Goal: Task Accomplishment & Management: Use online tool/utility

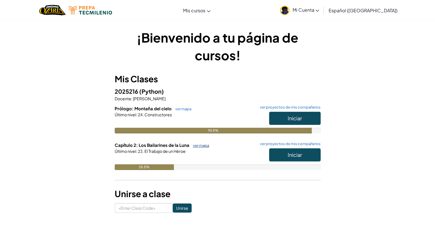
click at [197, 143] on link "ver mapa" at bounding box center [199, 145] width 19 height 5
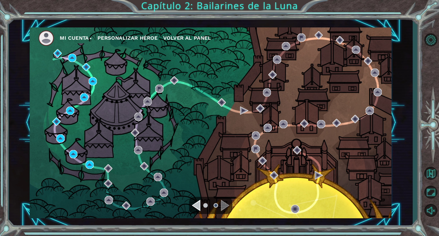
click at [197, 206] on div "Navigate to the previous page" at bounding box center [196, 205] width 9 height 11
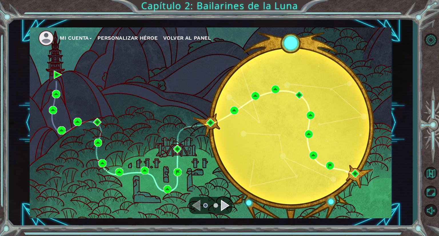
click at [197, 206] on div "Navigate to the previous page" at bounding box center [196, 205] width 9 height 11
click at [223, 205] on div "Navigate to the next page" at bounding box center [225, 205] width 9 height 11
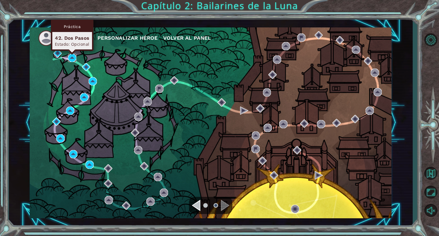
click at [70, 59] on img at bounding box center [72, 58] width 8 height 8
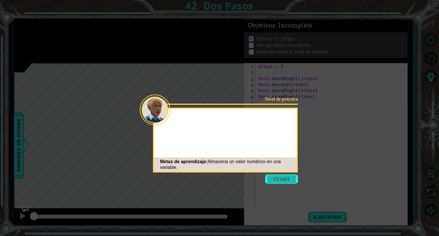
click at [271, 179] on button "Start" at bounding box center [281, 179] width 33 height 9
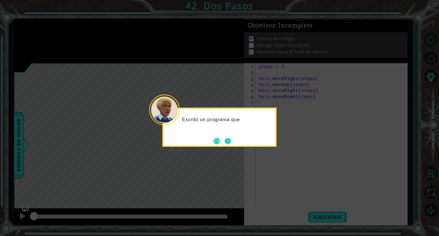
click at [225, 142] on button "Next" at bounding box center [228, 141] width 6 height 6
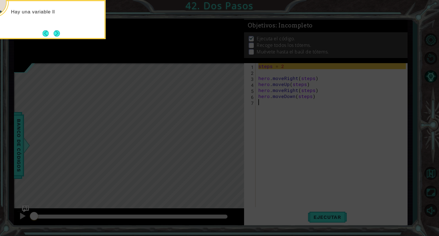
click at [283, 199] on icon at bounding box center [219, 35] width 439 height 401
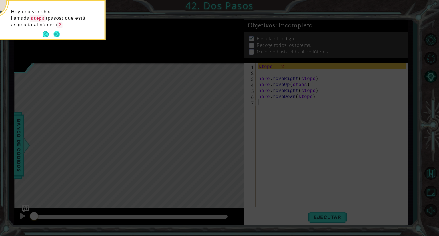
click at [55, 35] on button "Next" at bounding box center [57, 34] width 6 height 6
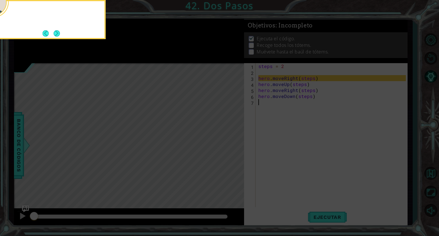
click at [55, 35] on button "Next" at bounding box center [56, 33] width 6 height 6
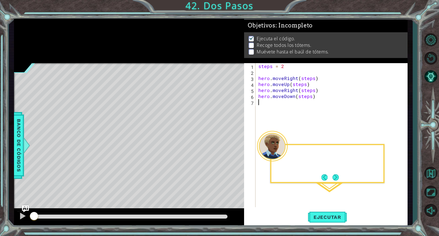
click at [55, 35] on div at bounding box center [129, 41] width 230 height 44
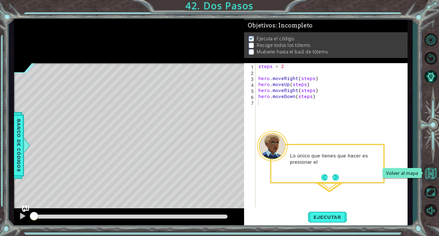
click at [433, 175] on button "Volver al mapa" at bounding box center [430, 173] width 17 height 17
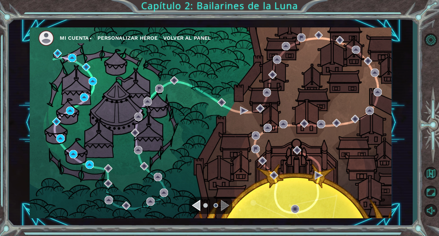
click at [74, 54] on img at bounding box center [72, 58] width 8 height 8
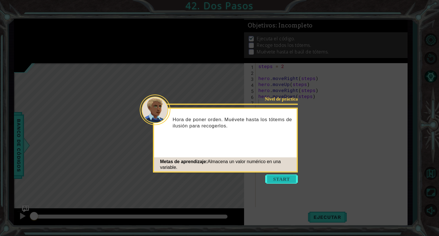
click at [275, 181] on button "Start" at bounding box center [281, 179] width 33 height 9
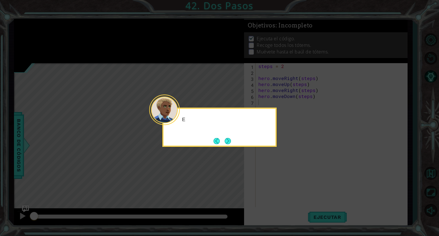
click at [277, 181] on icon at bounding box center [219, 118] width 439 height 236
click at [227, 142] on button "Next" at bounding box center [228, 141] width 6 height 6
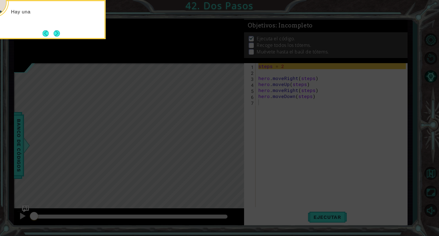
click at [227, 142] on icon at bounding box center [219, 35] width 439 height 401
click at [274, 139] on icon at bounding box center [219, 35] width 439 height 401
click at [66, 35] on div "Hay una variable llamada steps (pasos) que está asignada al" at bounding box center [48, 20] width 114 height 40
click at [63, 33] on div "Hay una variable llamada steps (pasos) que está asignada al número" at bounding box center [48, 20] width 114 height 40
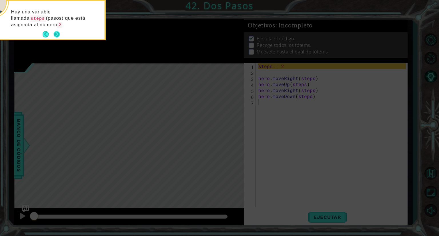
click at [58, 33] on button "Next" at bounding box center [56, 34] width 6 height 6
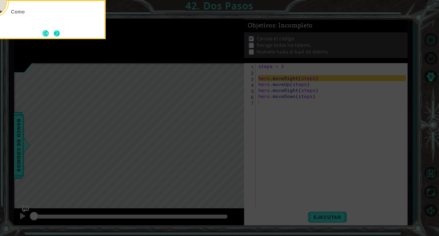
click at [60, 33] on button "Next" at bounding box center [56, 33] width 6 height 6
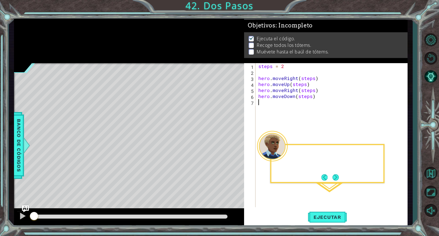
click at [60, 33] on div at bounding box center [129, 41] width 230 height 44
click at [334, 179] on button "Next" at bounding box center [335, 177] width 6 height 6
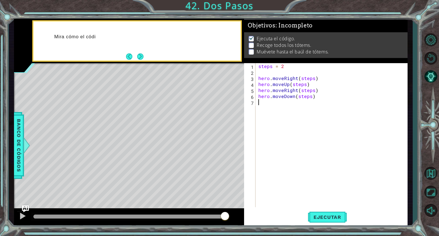
drag, startPoint x: 225, startPoint y: 216, endPoint x: 234, endPoint y: 217, distance: 9.2
click at [234, 217] on div at bounding box center [129, 217] width 230 height 18
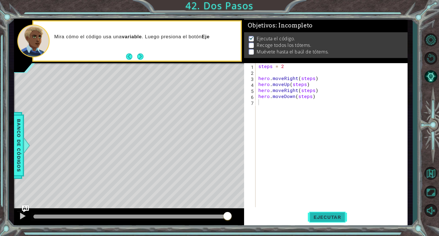
click at [322, 214] on span "Ejecutar" at bounding box center [327, 217] width 39 height 6
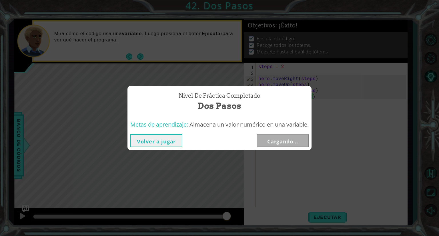
drag, startPoint x: 225, startPoint y: 214, endPoint x: 229, endPoint y: 215, distance: 3.5
click at [229, 215] on body "1 ההההההההההההההההההההההההההההההההההההההההההההההההההההההההההההההההההההההההההההה…" at bounding box center [219, 118] width 439 height 236
click at [296, 133] on div "Volver a jugar [GEOGRAPHIC_DATA]" at bounding box center [219, 140] width 184 height 19
click at [291, 139] on button "Siguiente" at bounding box center [283, 140] width 52 height 13
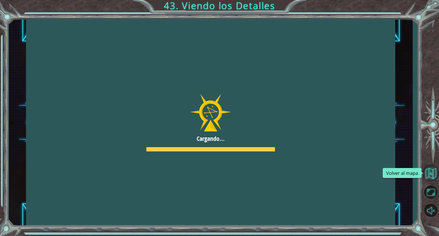
click at [431, 174] on button "Volver al mapa" at bounding box center [430, 173] width 17 height 17
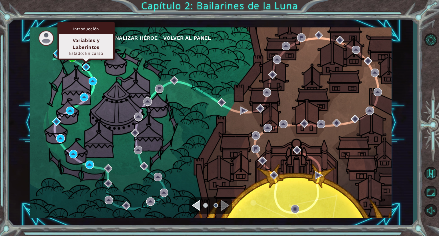
click at [86, 71] on img at bounding box center [86, 67] width 8 height 8
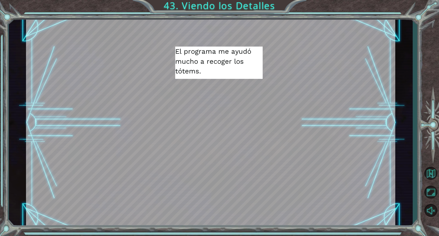
click at [229, 221] on div at bounding box center [229, 217] width 12 height 11
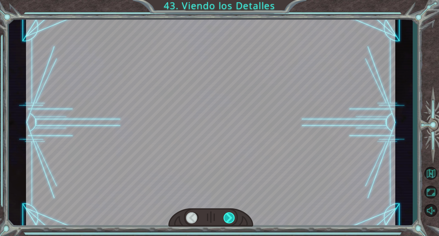
click at [229, 221] on div at bounding box center [229, 217] width 12 height 11
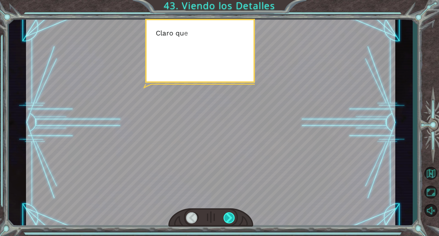
click at [229, 221] on div at bounding box center [229, 217] width 12 height 11
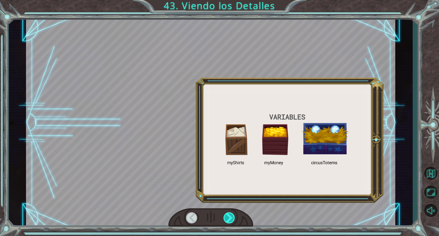
click at [229, 221] on div at bounding box center [229, 217] width 12 height 11
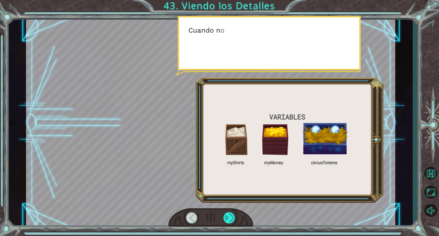
click at [229, 221] on div at bounding box center [229, 217] width 12 height 11
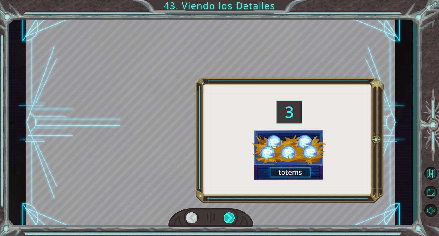
click at [229, 221] on div at bounding box center [229, 217] width 12 height 11
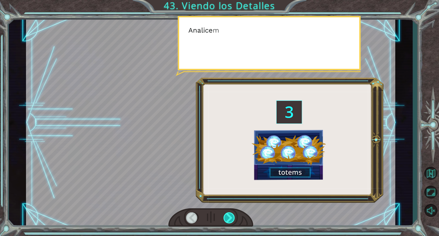
click at [229, 221] on div at bounding box center [229, 217] width 12 height 11
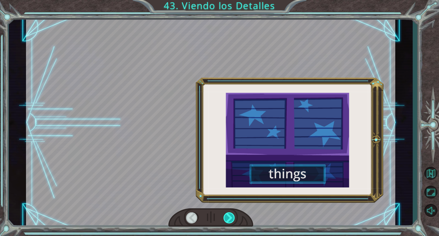
click at [229, 221] on div at bounding box center [229, 217] width 12 height 11
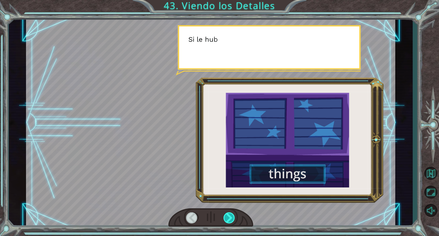
click at [229, 221] on div at bounding box center [229, 217] width 12 height 11
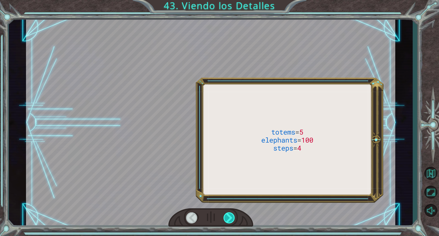
click at [229, 221] on div at bounding box center [229, 217] width 12 height 11
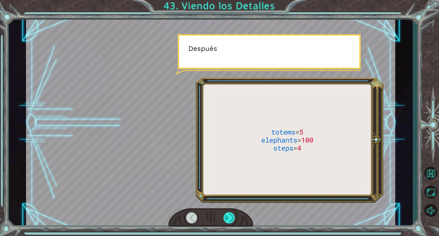
click at [229, 221] on div at bounding box center [229, 217] width 12 height 11
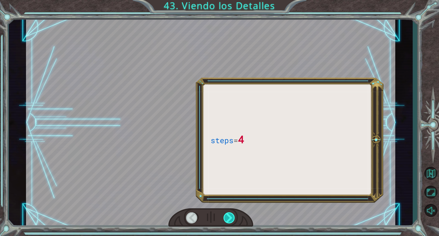
click at [229, 221] on div at bounding box center [229, 217] width 12 height 11
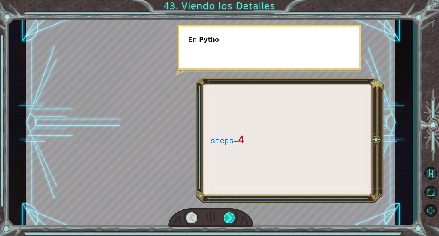
click at [229, 221] on div at bounding box center [229, 217] width 12 height 11
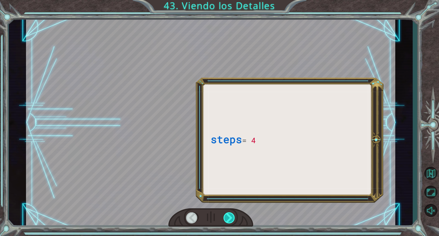
drag, startPoint x: 229, startPoint y: 221, endPoint x: 225, endPoint y: 213, distance: 8.8
click at [225, 213] on div at bounding box center [229, 217] width 12 height 11
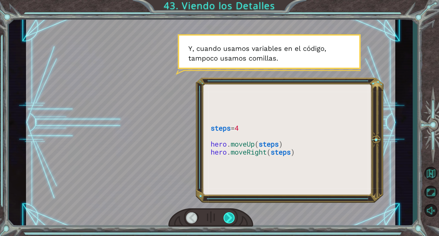
click at [229, 219] on div at bounding box center [229, 217] width 12 height 11
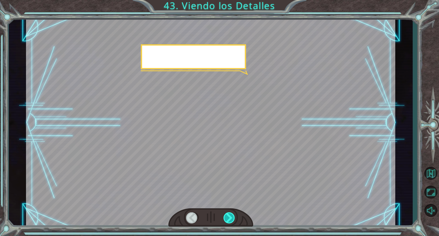
click at [229, 219] on div at bounding box center [229, 217] width 12 height 11
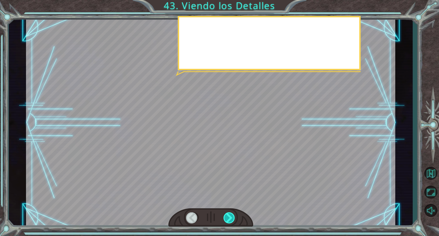
click at [229, 219] on div at bounding box center [229, 217] width 12 height 11
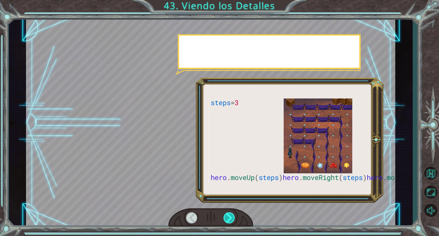
click at [229, 219] on div at bounding box center [229, 217] width 12 height 11
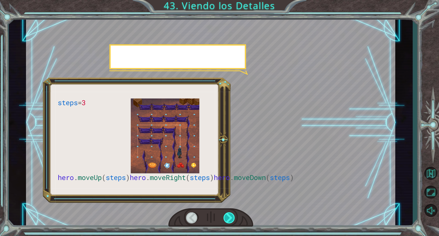
click at [229, 219] on div at bounding box center [229, 217] width 12 height 11
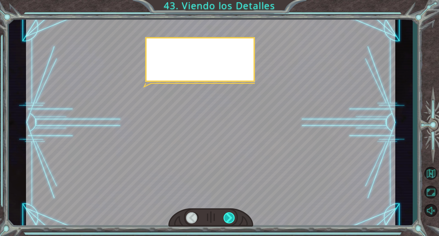
click at [229, 219] on div at bounding box center [229, 217] width 12 height 11
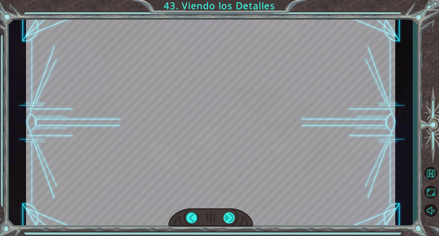
click at [229, 219] on div at bounding box center [229, 217] width 12 height 11
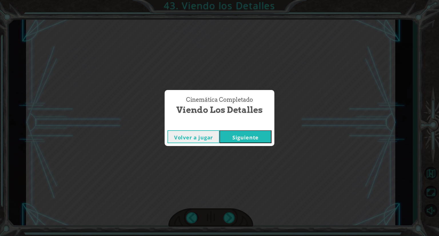
click at [229, 219] on div "Cinemática Completado Viendo los Detalles Volver a jugar [GEOGRAPHIC_DATA]" at bounding box center [219, 118] width 439 height 236
click at [245, 136] on button "Siguiente" at bounding box center [245, 136] width 52 height 13
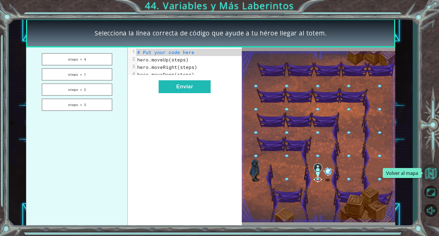
click at [434, 174] on button "Volver al mapa" at bounding box center [430, 173] width 17 height 17
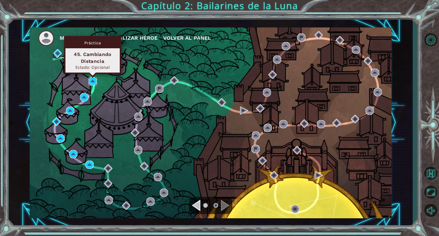
click at [90, 78] on img at bounding box center [93, 81] width 8 height 8
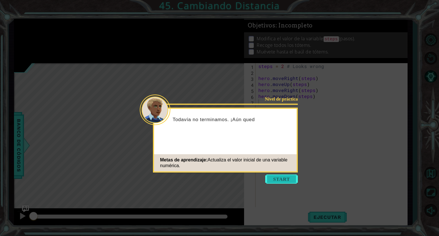
click at [280, 181] on button "Start" at bounding box center [281, 179] width 33 height 9
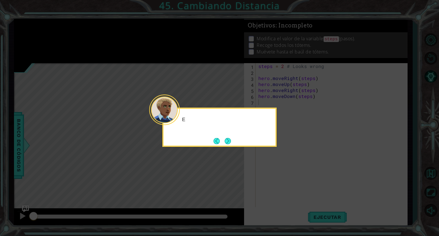
click at [280, 181] on icon at bounding box center [219, 118] width 439 height 236
click at [227, 139] on button "Next" at bounding box center [228, 141] width 6 height 6
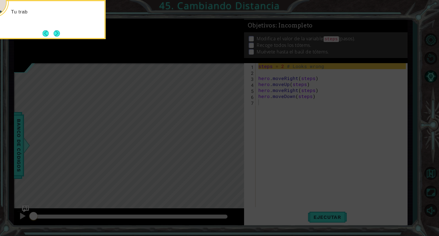
click at [310, 206] on icon at bounding box center [219, 35] width 439 height 401
click at [278, 197] on icon at bounding box center [219, 35] width 439 height 401
click at [52, 33] on button "Back" at bounding box center [48, 33] width 11 height 6
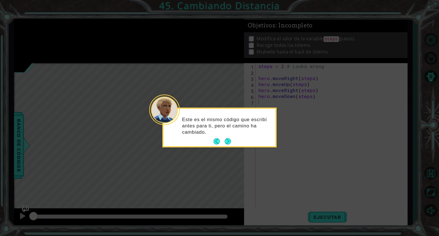
click at [53, 33] on icon at bounding box center [219, 118] width 439 height 236
click at [225, 145] on button "Next" at bounding box center [228, 141] width 6 height 6
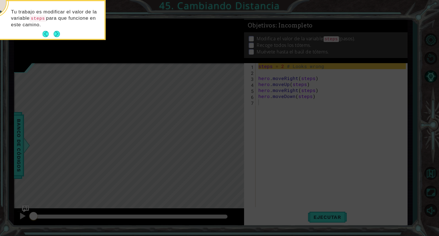
click at [224, 145] on icon at bounding box center [219, 35] width 439 height 401
click at [265, 150] on icon at bounding box center [219, 35] width 439 height 401
click at [58, 40] on icon at bounding box center [219, 35] width 439 height 401
click at [54, 34] on button "Next" at bounding box center [57, 34] width 6 height 6
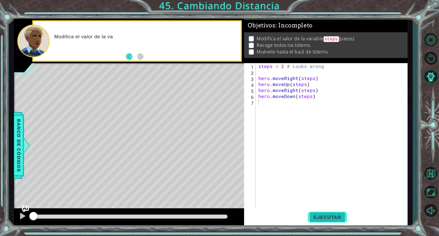
click at [330, 224] on button "Ejecutar" at bounding box center [327, 217] width 39 height 16
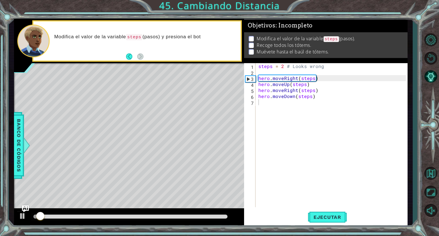
click at [225, 218] on div at bounding box center [130, 217] width 199 height 8
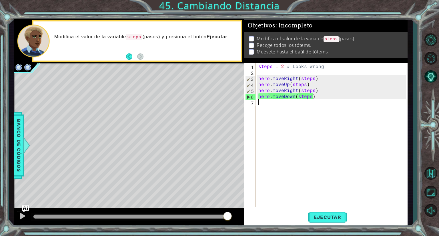
drag, startPoint x: 225, startPoint y: 217, endPoint x: 242, endPoint y: 219, distance: 16.7
click at [242, 219] on div at bounding box center [129, 217] width 230 height 18
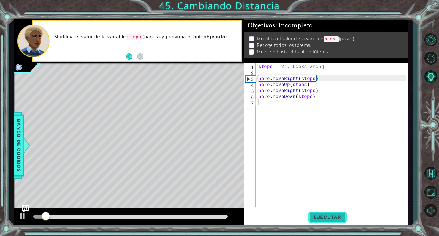
click at [321, 214] on span "Ejecutar" at bounding box center [327, 217] width 39 height 6
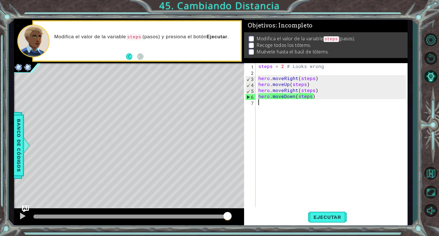
drag, startPoint x: 211, startPoint y: 216, endPoint x: 248, endPoint y: 218, distance: 36.9
click at [248, 218] on div "1 ההההההההההההההההההההההההההההההההההההההההההההההההההההההההההההההההההההההההההההה…" at bounding box center [210, 123] width 393 height 208
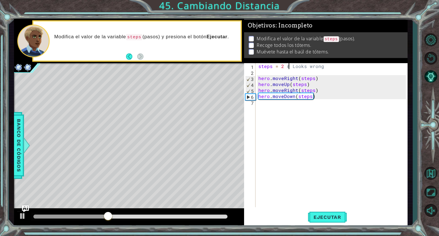
click at [288, 64] on div "steps = 2 # Looks wrong hero . moveRight ( steps ) hero . moveUp ( steps ) hero…" at bounding box center [332, 141] width 151 height 156
click at [285, 66] on div "steps = 2 # Looks wrong hero . moveRight ( steps ) hero . moveUp ( steps ) hero…" at bounding box center [332, 141] width 151 height 156
click at [281, 65] on div "steps = 2 # Looks wrong hero . moveRight ( steps ) hero . moveUp ( steps ) hero…" at bounding box center [332, 141] width 151 height 156
click at [282, 65] on div "steps = 2 # Looks wrong hero . moveRight ( steps ) hero . moveUp ( steps ) hero…" at bounding box center [332, 141] width 151 height 156
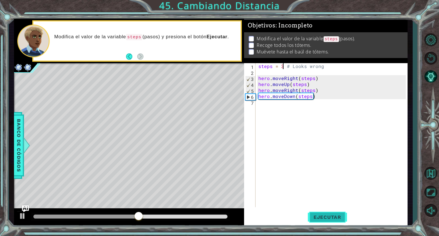
type textarea "steps = 3 # Looks wrong"
click at [330, 218] on span "Ejecutar" at bounding box center [327, 217] width 39 height 6
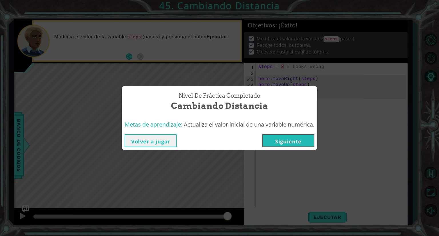
click at [298, 147] on button "Siguiente" at bounding box center [288, 140] width 52 height 13
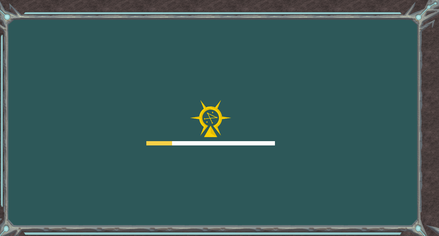
click at [290, 146] on div "Goals Error cargando del servidor Deberás unirte a un curso para jugar a este n…" at bounding box center [219, 118] width 439 height 236
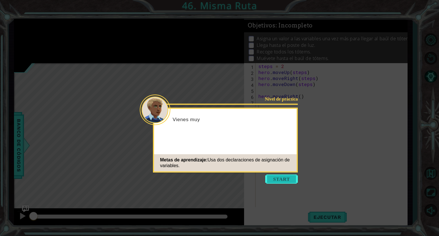
click at [285, 178] on button "Start" at bounding box center [281, 179] width 33 height 9
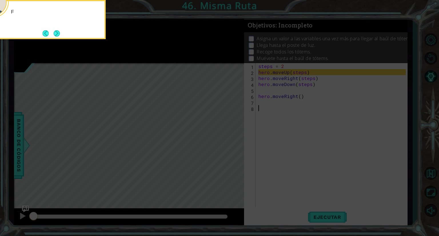
click at [285, 178] on icon at bounding box center [219, 35] width 439 height 401
click at [434, 180] on icon at bounding box center [219, 35] width 439 height 401
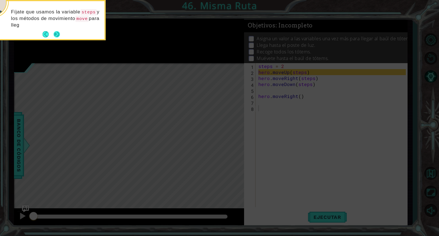
click at [54, 33] on button "Next" at bounding box center [57, 34] width 6 height 6
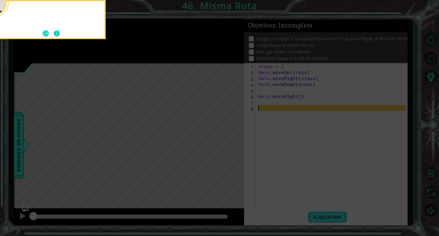
click at [54, 33] on button "Next" at bounding box center [56, 33] width 6 height 6
click at [54, 33] on button "Next" at bounding box center [57, 33] width 6 height 6
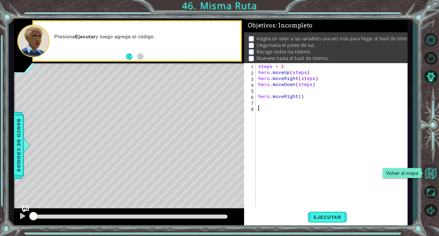
click at [426, 173] on button "Volver al mapa" at bounding box center [430, 173] width 17 height 17
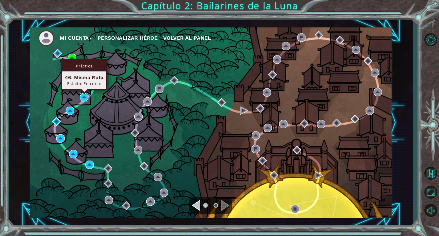
click at [82, 96] on img at bounding box center [84, 97] width 8 height 8
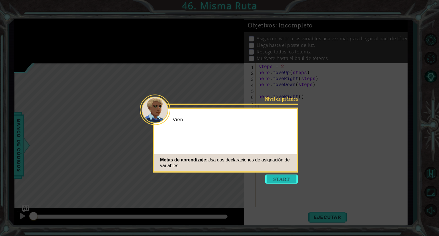
click at [280, 181] on button "Start" at bounding box center [281, 179] width 33 height 9
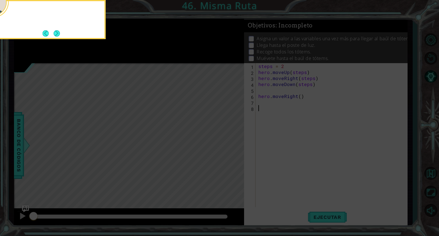
click at [280, 180] on icon at bounding box center [219, 35] width 439 height 401
click at [58, 33] on button "Next" at bounding box center [57, 33] width 6 height 6
click at [58, 33] on button "Next" at bounding box center [56, 33] width 6 height 6
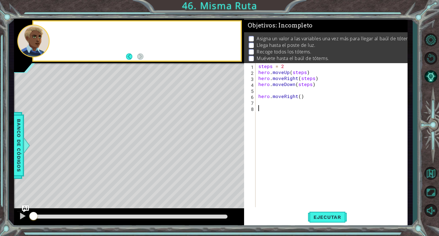
click at [58, 33] on div at bounding box center [136, 40] width 207 height 39
click at [313, 201] on div "steps = 2 hero . moveUp ( steps ) hero . moveRight ( steps ) hero . moveDown ( …" at bounding box center [332, 141] width 151 height 156
click at [314, 210] on button "Ejecutar" at bounding box center [327, 217] width 39 height 16
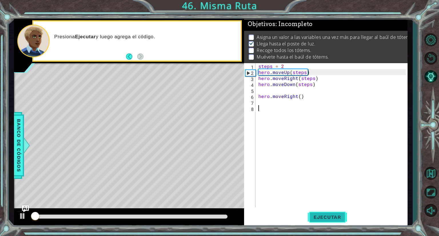
scroll to position [4, 0]
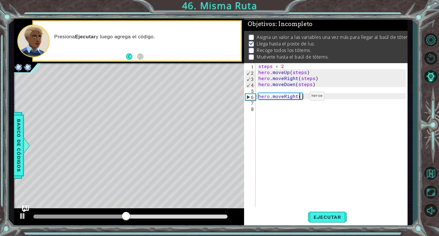
click at [300, 97] on div "steps = 2 hero . moveUp ( steps ) hero . moveRight ( steps ) hero . moveDown ( …" at bounding box center [332, 141] width 151 height 156
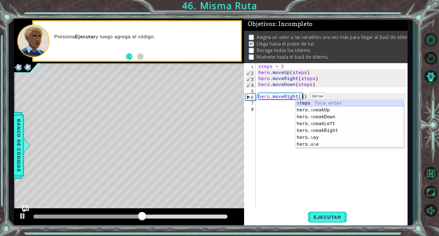
click at [303, 105] on div "s teps Toca enter hero. s neakUp Toca enter hero. s neakDown Toca enter hero. s…" at bounding box center [349, 131] width 108 height 62
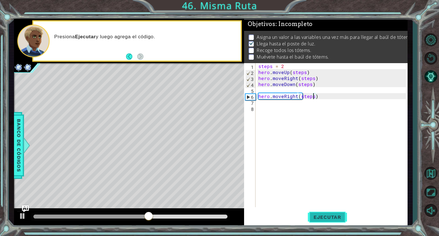
type textarea "hero.moveRight(steps)"
click at [326, 214] on button "Ejecutar" at bounding box center [327, 217] width 39 height 16
click at [223, 218] on div at bounding box center [130, 217] width 194 height 4
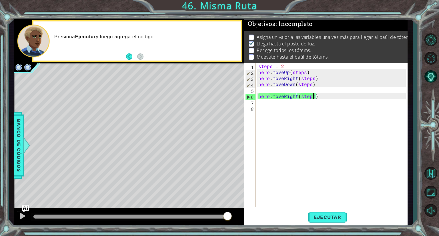
drag, startPoint x: 225, startPoint y: 217, endPoint x: 239, endPoint y: 219, distance: 13.5
click at [291, 92] on div "steps = 2 hero . moveUp ( steps ) hero . moveRight ( steps ) hero . moveDown ( …" at bounding box center [332, 141] width 151 height 156
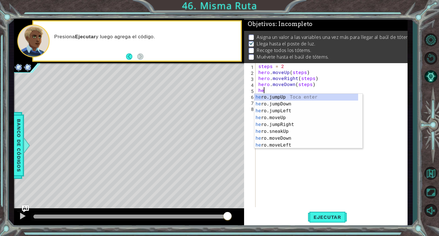
scroll to position [0, 0]
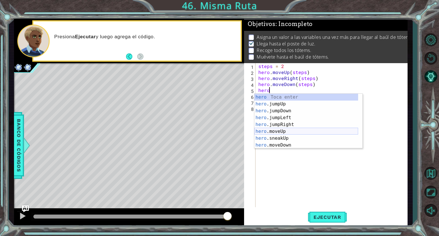
click at [286, 132] on div "hero Toca enter hero .jumpUp Toca enter hero .jumpDown Toca enter hero .jumpLef…" at bounding box center [306, 128] width 104 height 69
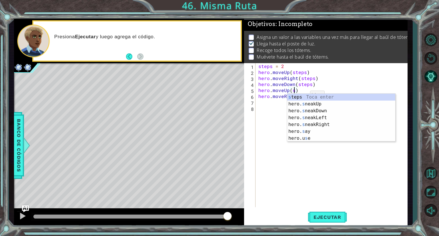
scroll to position [0, 2]
click at [300, 96] on div "s teps Toca enter hero. s neakUp Toca enter hero. s neakDown Toca enter hero. s…" at bounding box center [341, 125] width 108 height 62
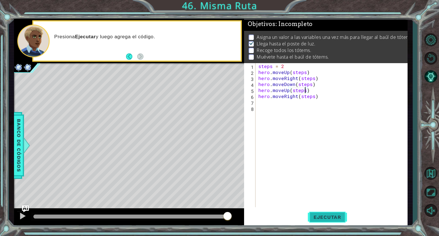
type textarea "hero.moveUp(steps)"
click at [325, 215] on span "Ejecutar" at bounding box center [327, 217] width 39 height 6
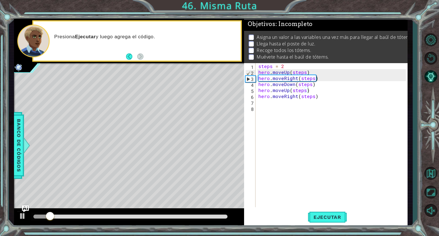
drag, startPoint x: 206, startPoint y: 219, endPoint x: 236, endPoint y: 220, distance: 30.0
click at [236, 220] on div at bounding box center [129, 217] width 230 height 18
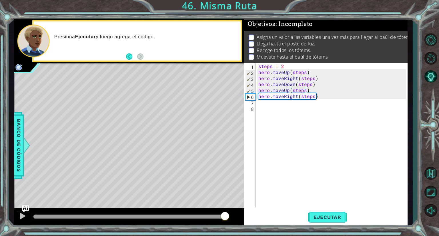
click at [225, 217] on div at bounding box center [130, 217] width 194 height 4
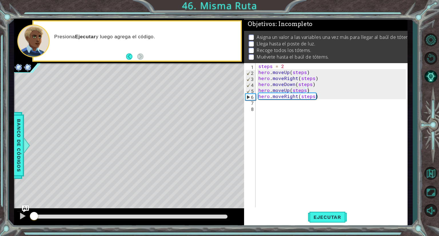
click at [231, 216] on div at bounding box center [129, 217] width 230 height 18
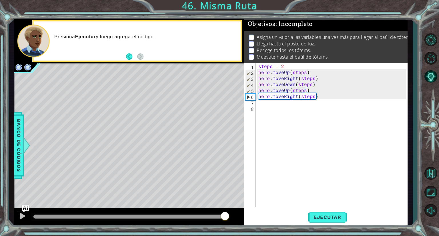
drag, startPoint x: 225, startPoint y: 216, endPoint x: 239, endPoint y: 219, distance: 14.2
click at [239, 219] on div at bounding box center [129, 217] width 230 height 18
click at [325, 224] on button "Ejecutar" at bounding box center [327, 217] width 39 height 16
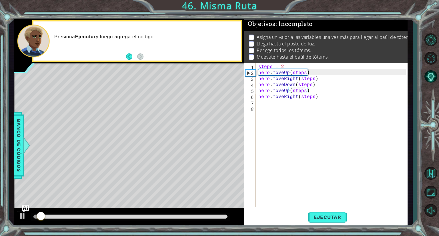
click at [195, 215] on div at bounding box center [130, 217] width 194 height 4
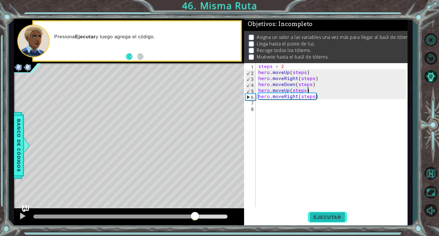
click at [321, 215] on span "Ejecutar" at bounding box center [327, 217] width 39 height 6
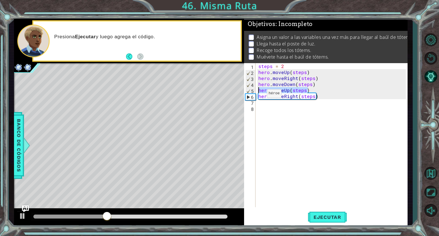
drag, startPoint x: 319, startPoint y: 91, endPoint x: 252, endPoint y: 92, distance: 67.1
click at [252, 92] on div "hero.moveUp(steps) 1 2 3 4 5 6 7 8 steps = 2 hero . moveUp ( steps ) hero . mov…" at bounding box center [325, 135] width 162 height 144
type textarea "hero.moveDown(steps)"
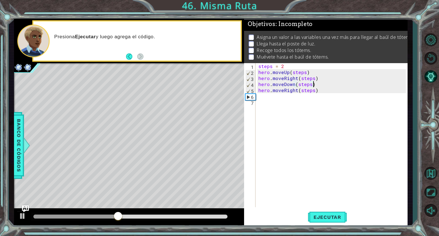
click at [297, 101] on div "steps = 2 hero . moveUp ( steps ) hero . moveRight ( steps ) hero . moveDown ( …" at bounding box center [332, 141] width 151 height 156
click at [293, 95] on div "steps = 2 hero . moveUp ( steps ) hero . moveRight ( steps ) hero . moveDown ( …" at bounding box center [332, 141] width 151 height 156
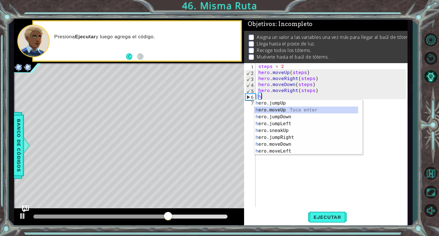
click at [284, 111] on div "h ero.jumpUp Toca enter h ero.moveUp Toca enter h ero.jumpDown Toca enter h ero…" at bounding box center [306, 134] width 104 height 69
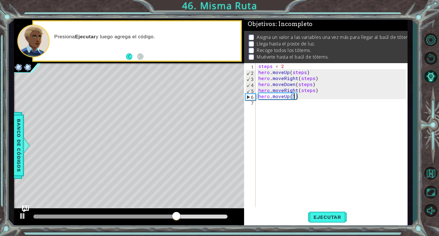
scroll to position [0, 2]
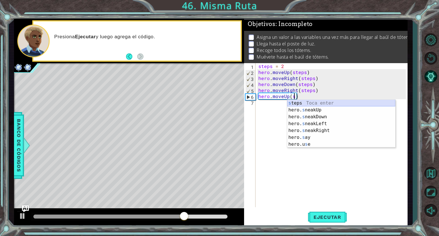
click at [294, 105] on div "s teps Toca enter hero. s neakUp Toca enter hero. s neakDown Toca enter hero. s…" at bounding box center [341, 131] width 108 height 62
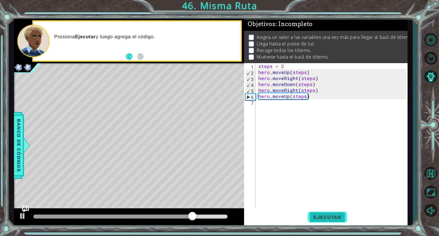
click at [328, 217] on span "Ejecutar" at bounding box center [327, 217] width 39 height 6
type textarea "hero.moveUp(3)"
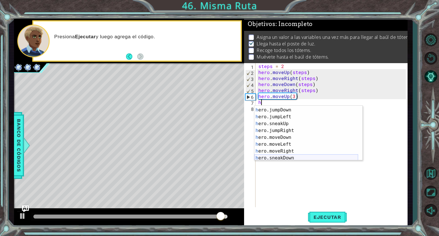
scroll to position [13, 0]
click at [288, 151] on div "h ero.moveUp Toca enter h ero.jumpDown Toca enter h ero.jumpLeft Toca enter h e…" at bounding box center [306, 134] width 104 height 69
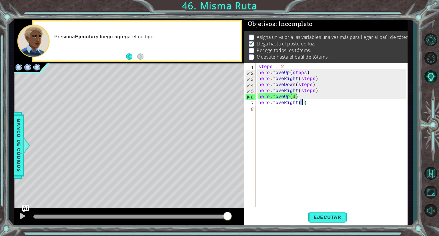
type textarea "hero.moveRight(3)"
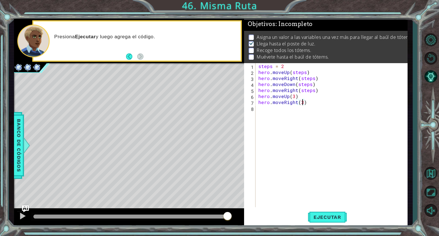
scroll to position [0, 2]
click at [307, 111] on div "steps = 2 hero . moveUp ( steps ) hero . moveRight ( steps ) hero . moveDown ( …" at bounding box center [332, 141] width 151 height 156
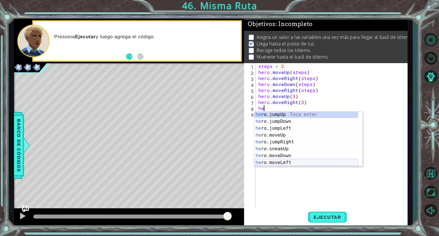
scroll to position [1, 0]
click at [288, 155] on div "he ro.jumpUp Toca enter he ro.jumpDown Toca enter he ro.jumpLeft Toca enter he …" at bounding box center [306, 145] width 104 height 69
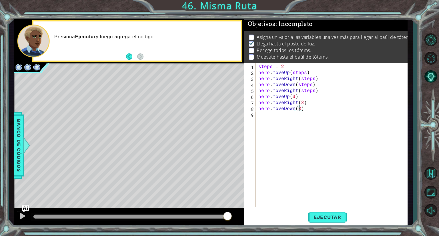
scroll to position [0, 2]
type textarea "hero.moveDown(3)"
click at [328, 222] on button "Ejecutar" at bounding box center [327, 217] width 39 height 16
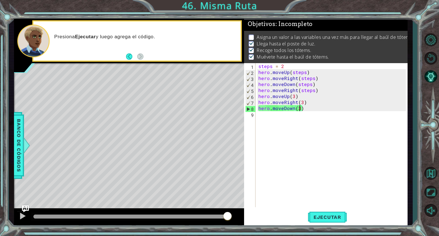
drag, startPoint x: 223, startPoint y: 217, endPoint x: 234, endPoint y: 217, distance: 11.1
click at [234, 217] on div at bounding box center [129, 217] width 230 height 18
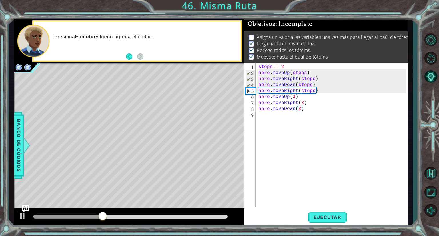
drag, startPoint x: 377, startPoint y: 47, endPoint x: 330, endPoint y: 51, distance: 47.0
click at [330, 51] on ul "Asigna un valor a las variables una vez más para llegar al baúl de tótems. Lleg…" at bounding box center [325, 47] width 157 height 26
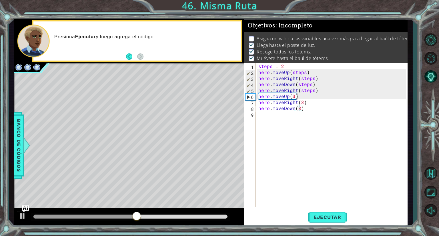
scroll to position [9, 0]
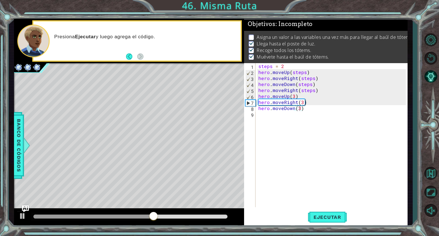
click at [403, 61] on div "Objetivos : Incompleto Asigna un valor a las variables una vez más para llegar …" at bounding box center [325, 41] width 163 height 44
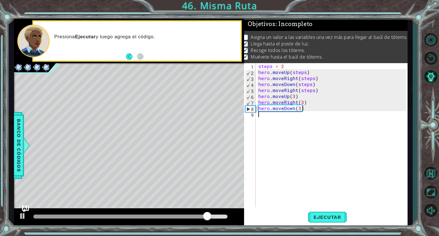
scroll to position [0, 0]
click at [306, 119] on div "steps = 2 hero . moveUp ( steps ) hero . moveRight ( steps ) hero . moveDown ( …" at bounding box center [332, 141] width 151 height 156
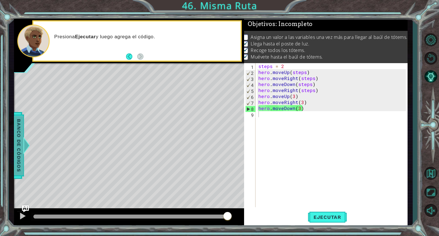
click at [21, 149] on span "Banco de códigos" at bounding box center [18, 145] width 9 height 59
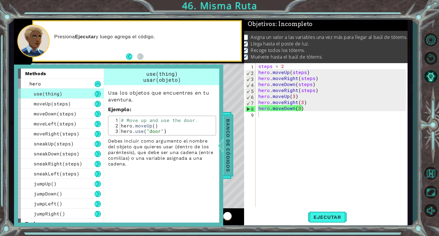
click at [223, 141] on div at bounding box center [220, 145] width 7 height 17
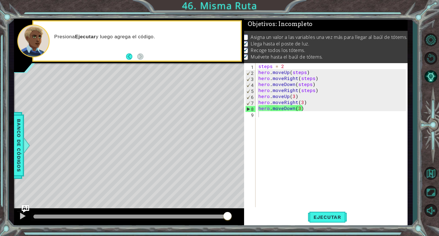
click at [25, 209] on img "Ask AI" at bounding box center [25, 208] width 7 height 7
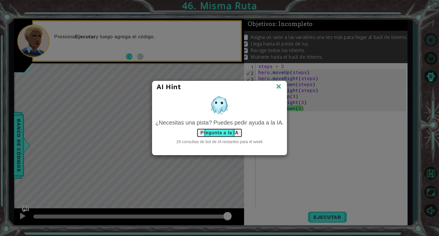
click at [222, 135] on button "Pregunta a la IA" at bounding box center [219, 132] width 45 height 9
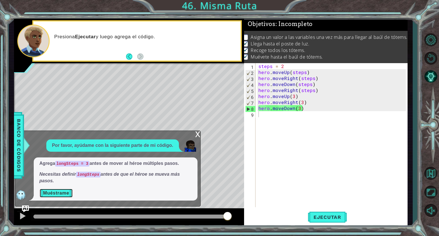
click at [69, 197] on button "Muéstrame" at bounding box center [55, 193] width 33 height 9
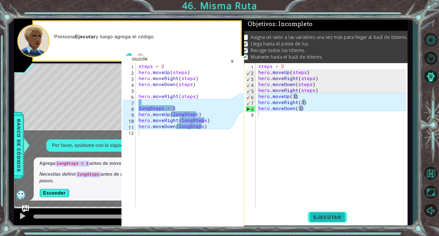
click at [326, 217] on span "Ejecutar" at bounding box center [327, 217] width 39 height 6
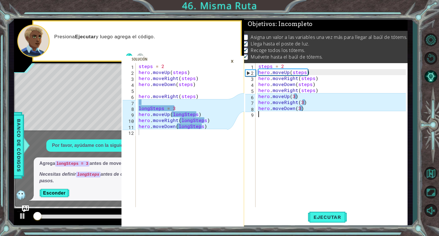
scroll to position [4, 0]
click at [300, 178] on div "steps = 2 hero . moveUp ( steps ) hero . moveRight ( steps ) hero . moveDown ( …" at bounding box center [332, 141] width 151 height 156
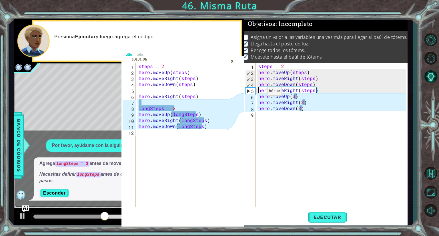
click at [257, 92] on div "steps = 2 hero . moveUp ( steps ) hero . moveRight ( steps ) hero . moveDown ( …" at bounding box center [332, 141] width 151 height 156
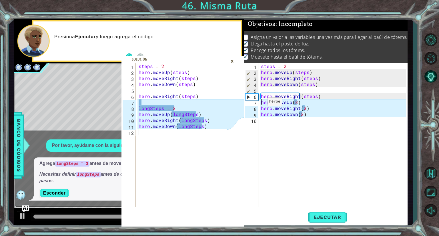
click at [260, 103] on div "steps = 2 hero . moveUp ( steps ) hero . moveRight ( steps ) hero . moveDown ( …" at bounding box center [334, 141] width 149 height 156
type textarea "hero.moveUp(3)"
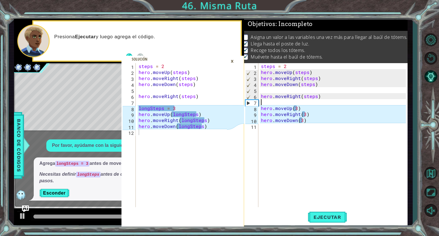
click at [260, 103] on div "steps = 2 hero . moveUp ( steps ) hero . moveRight ( steps ) hero . moveDown ( …" at bounding box center [334, 141] width 149 height 156
click at [259, 109] on div "1 2 3 4 5 6 7 8 9 10 11 steps = 2 hero . moveUp ( steps ) hero . moveRight ( st…" at bounding box center [325, 135] width 162 height 144
click at [257, 117] on div "9" at bounding box center [251, 115] width 13 height 6
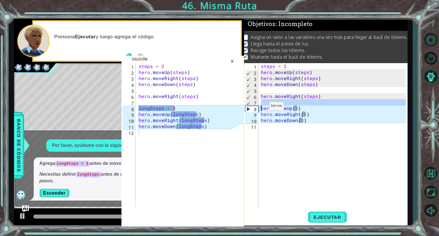
drag, startPoint x: 260, startPoint y: 104, endPoint x: 262, endPoint y: 109, distance: 4.9
click at [262, 109] on div "steps = 2 hero . moveUp ( steps ) hero . moveRight ( steps ) hero . moveDown ( …" at bounding box center [334, 141] width 149 height 156
click at [262, 108] on div "steps = 2 hero . moveUp ( steps ) hero . moveRight ( steps ) hero . moveDown ( …" at bounding box center [333, 135] width 146 height 144
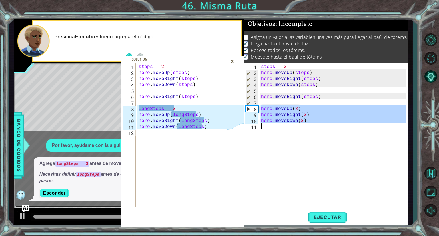
drag, startPoint x: 262, startPoint y: 108, endPoint x: 328, endPoint y: 164, distance: 87.1
click at [328, 164] on div "steps = 2 hero . moveUp ( steps ) hero . moveRight ( steps ) hero . moveDown ( …" at bounding box center [334, 141] width 149 height 156
type textarea "hero.moveDown(3)"
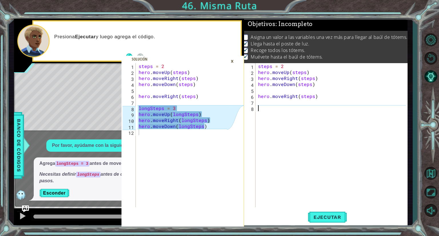
type textarea "L"
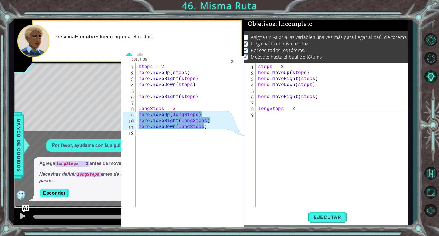
scroll to position [0, 2]
type textarea "longSteps = 3"
click at [167, 117] on div "steps = 2 hero . moveUp ( steps ) hero . moveRight ( steps ) hero . moveDown ( …" at bounding box center [183, 141] width 92 height 156
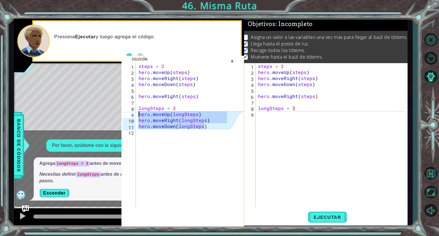
drag, startPoint x: 208, startPoint y: 126, endPoint x: 137, endPoint y: 112, distance: 73.2
click at [137, 112] on div "hero.moveUp(longSteps) 1 2 3 4 5 6 7 8 9 10 11 12 steps = 2 hero . moveUp ( ste…" at bounding box center [173, 135] width 105 height 144
type textarea "hero.moveUp(longSteps) hero.moveRight(longSteps)"
click at [264, 124] on div "steps = 2 hero . moveUp ( steps ) hero . moveRight ( steps ) hero . moveDown ( …" at bounding box center [332, 141] width 151 height 156
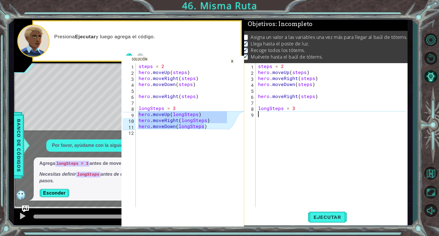
paste textarea "hero.moveDown(longSteps)"
type textarea "hero.moveDown(longSteps)"
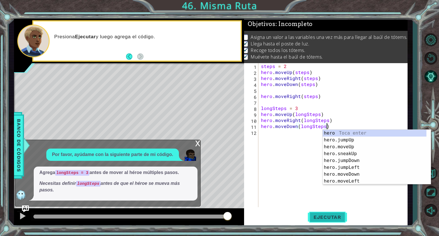
click at [323, 221] on button "Ejecutar" at bounding box center [327, 217] width 39 height 16
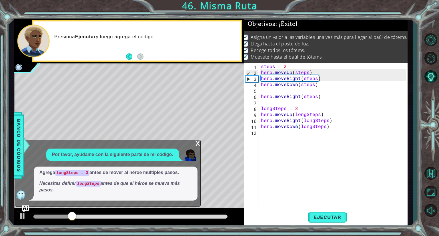
scroll to position [0, 0]
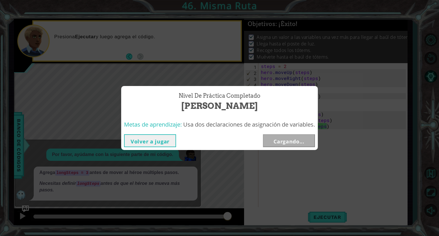
drag, startPoint x: 189, startPoint y: 215, endPoint x: 234, endPoint y: 223, distance: 45.6
click at [234, 223] on body "hero.moveUp(longSteps) hero.moveRight(longSteps) 1 2 3 4 5 6 7 8 9 10 11 12 ste…" at bounding box center [219, 118] width 439 height 236
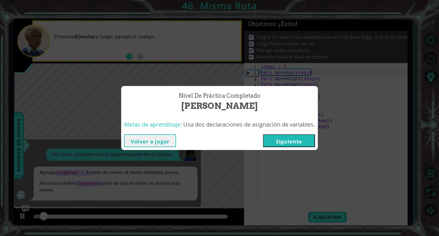
click at [293, 140] on button "Siguiente" at bounding box center [289, 140] width 52 height 13
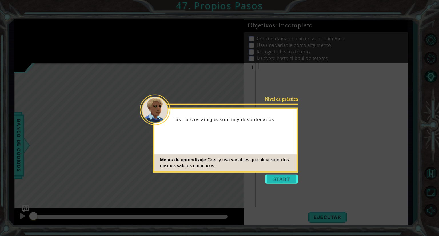
click at [277, 180] on button "Start" at bounding box center [281, 179] width 33 height 9
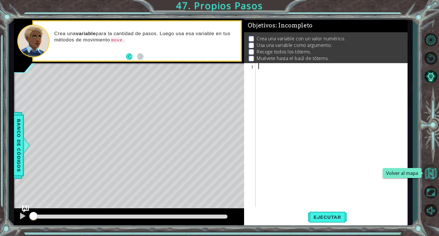
click at [428, 171] on button "Volver al mapa" at bounding box center [430, 173] width 17 height 17
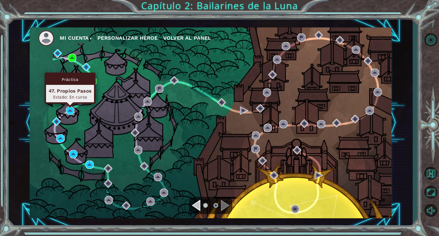
click at [74, 110] on img at bounding box center [70, 111] width 8 height 8
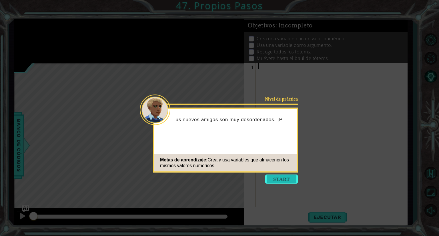
click at [283, 180] on button "Start" at bounding box center [281, 179] width 33 height 9
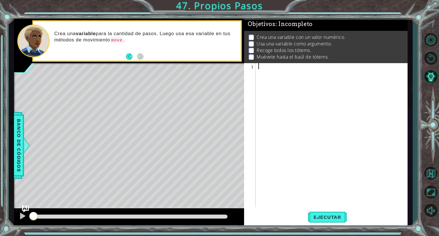
scroll to position [7, 0]
click at [419, 73] on div "1 ההההההההההההההההההההההההההההההההההההההההההההההההההההההההההההההההההההההההההההה…" at bounding box center [219, 118] width 439 height 236
click at [401, 155] on div at bounding box center [332, 141] width 151 height 156
paste textarea "hero.moveRight(steps)"
type textarea "hero.moveRight(steps)"
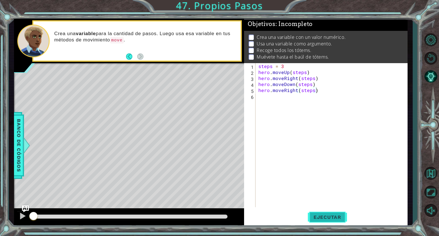
click at [324, 214] on span "Ejecutar" at bounding box center [327, 217] width 39 height 6
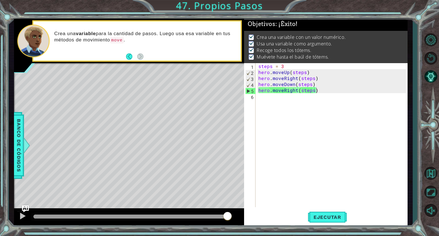
drag, startPoint x: 219, startPoint y: 217, endPoint x: 232, endPoint y: 219, distance: 13.5
click at [227, 219] on div at bounding box center [130, 217] width 194 height 4
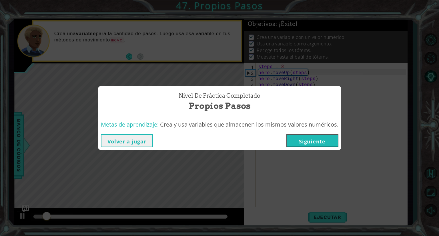
click at [312, 141] on button "Siguiente" at bounding box center [312, 140] width 52 height 13
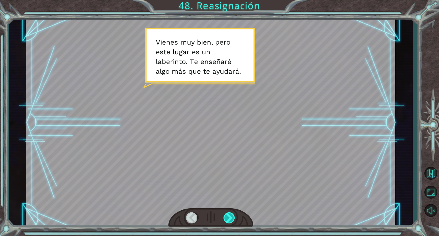
click at [227, 216] on div at bounding box center [229, 217] width 12 height 11
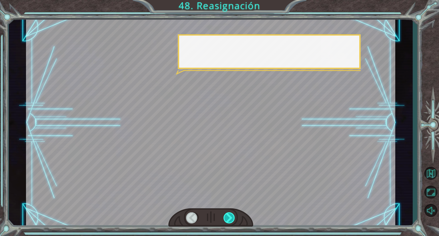
click at [227, 216] on div at bounding box center [229, 217] width 12 height 11
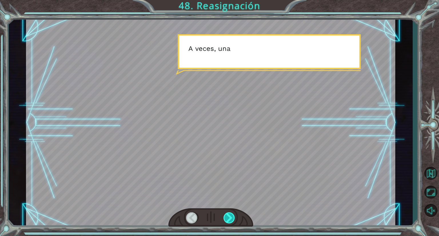
click at [227, 216] on div at bounding box center [229, 217] width 12 height 11
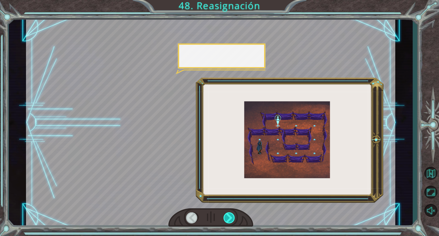
click at [227, 216] on div at bounding box center [229, 217] width 12 height 11
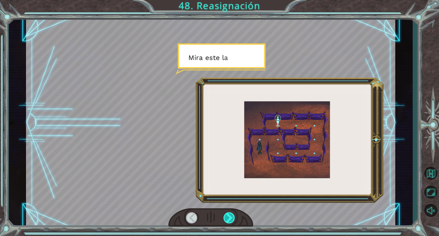
click at [227, 216] on div at bounding box center [229, 217] width 12 height 11
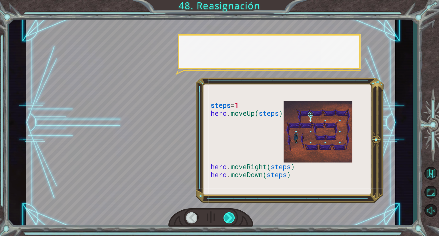
click at [227, 216] on div at bounding box center [229, 217] width 12 height 11
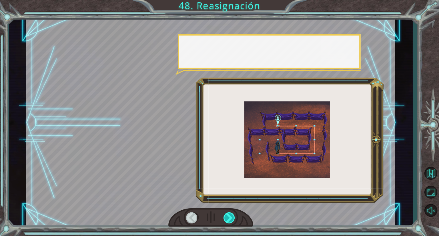
click at [227, 216] on div at bounding box center [229, 217] width 12 height 11
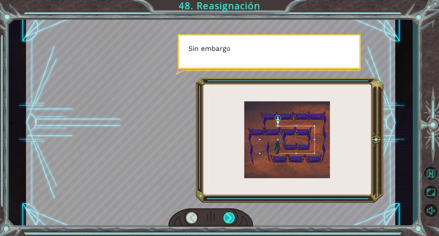
click at [227, 216] on div at bounding box center [229, 217] width 12 height 11
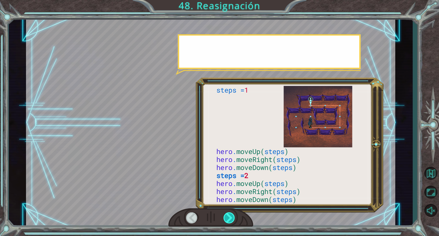
click at [227, 216] on div at bounding box center [229, 217] width 12 height 11
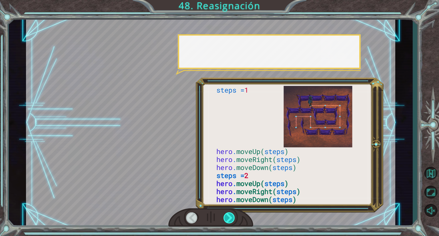
click at [227, 216] on div at bounding box center [229, 217] width 12 height 11
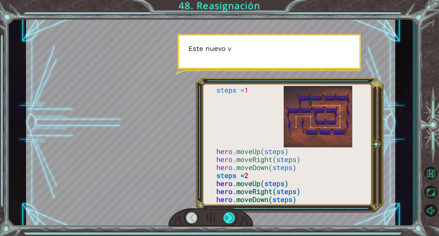
click at [227, 216] on div at bounding box center [229, 217] width 12 height 11
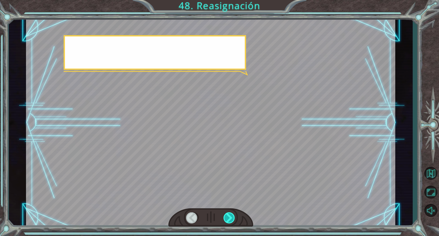
click at [227, 216] on div at bounding box center [229, 217] width 12 height 11
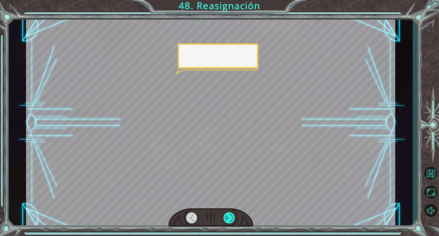
click at [227, 216] on div at bounding box center [229, 217] width 12 height 11
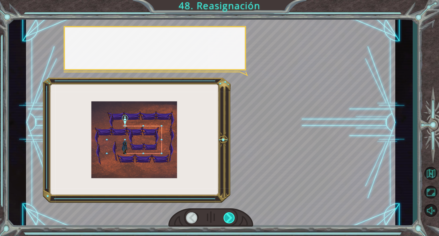
click at [227, 216] on div at bounding box center [229, 217] width 12 height 11
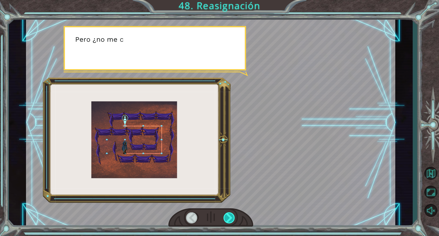
click at [227, 216] on div at bounding box center [229, 217] width 12 height 11
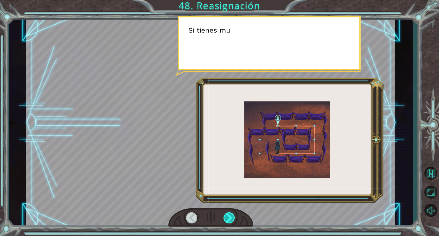
click at [227, 216] on div at bounding box center [229, 217] width 12 height 11
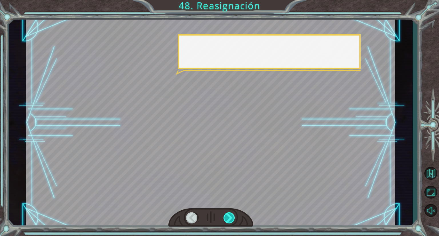
click at [227, 216] on div at bounding box center [229, 217] width 12 height 11
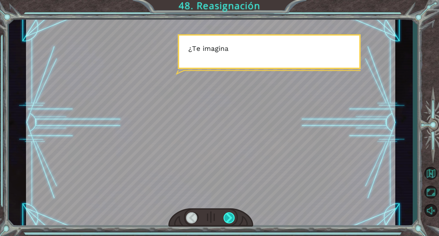
click at [227, 216] on div at bounding box center [229, 217] width 12 height 11
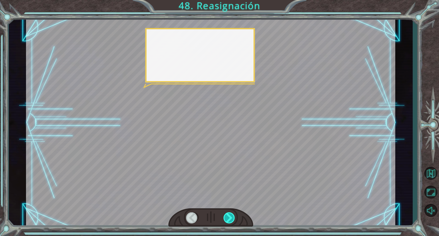
click at [227, 216] on div at bounding box center [229, 217] width 12 height 11
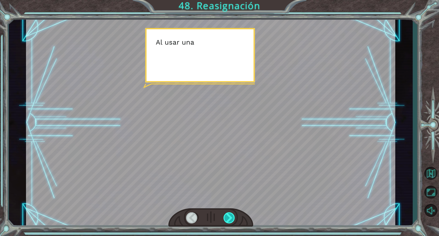
click at [227, 216] on div at bounding box center [229, 217] width 12 height 11
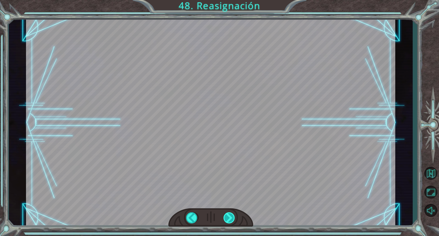
click at [227, 0] on div "V i e n e s m u y b i e n , p e r o e s t e l u g a r e s u n l a b e r i n t o…" at bounding box center [219, 0] width 439 height 0
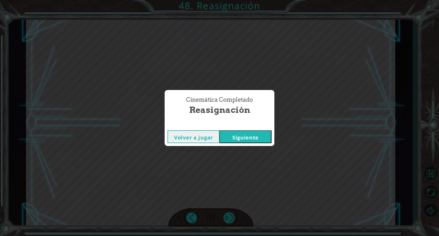
click at [227, 216] on div "Cinemática Completado Reasignación Volver a jugar [GEOGRAPHIC_DATA]" at bounding box center [219, 118] width 439 height 236
click at [237, 135] on button "Siguiente" at bounding box center [245, 136] width 52 height 13
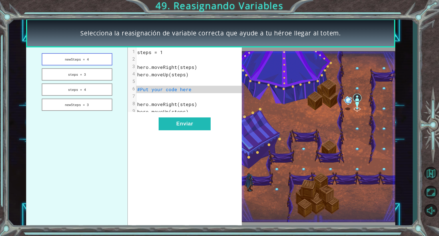
click at [67, 57] on button "newSteps = 4" at bounding box center [77, 59] width 71 height 12
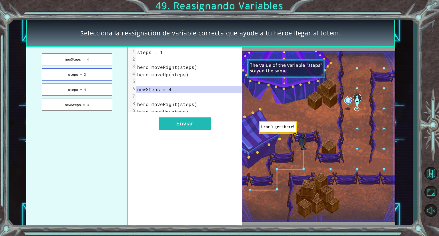
click at [76, 78] on button "steps = 3" at bounding box center [77, 74] width 71 height 12
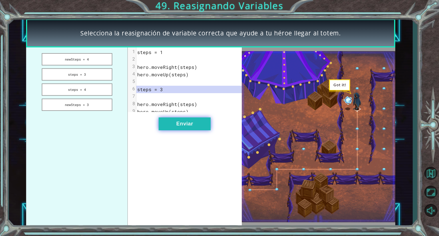
click at [189, 130] on button "Enviar" at bounding box center [185, 123] width 52 height 13
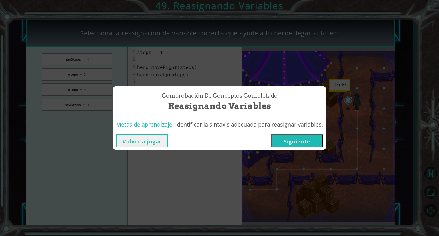
click at [311, 140] on button "Siguiente" at bounding box center [297, 140] width 52 height 13
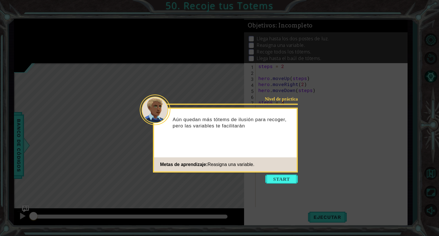
click at [370, 156] on icon at bounding box center [219, 118] width 439 height 236
click at [307, 111] on icon at bounding box center [219, 118] width 439 height 236
click at [270, 183] on button "Start" at bounding box center [281, 179] width 33 height 9
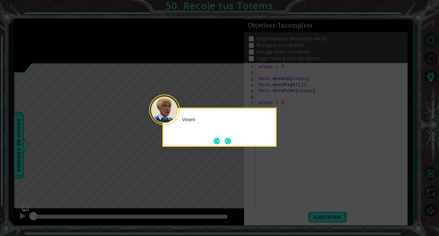
click at [293, 148] on icon at bounding box center [219, 118] width 439 height 236
click at [216, 145] on footer at bounding box center [221, 141] width 17 height 9
click at [238, 140] on div "Veamos cómo se usan las variabl" at bounding box center [219, 127] width 114 height 39
click at [230, 140] on button "Next" at bounding box center [228, 141] width 6 height 6
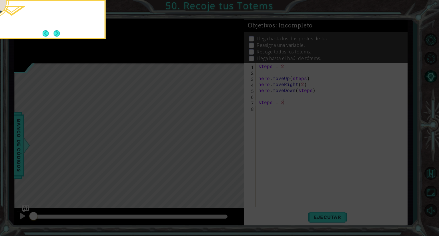
click at [230, 140] on icon at bounding box center [219, 35] width 439 height 401
click at [53, 33] on button "Next" at bounding box center [56, 33] width 6 height 6
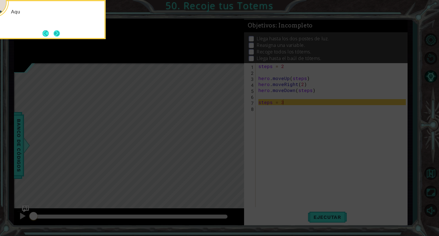
click at [56, 35] on button "Next" at bounding box center [57, 33] width 6 height 6
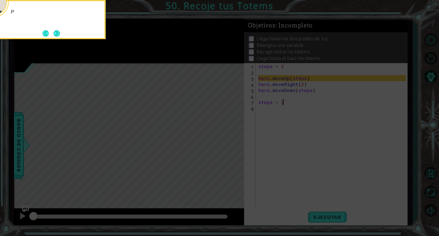
click at [56, 35] on button "Next" at bounding box center [56, 33] width 6 height 6
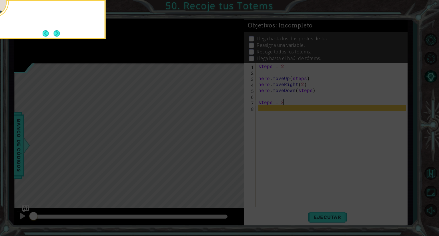
click at [56, 35] on button "Next" at bounding box center [56, 33] width 6 height 6
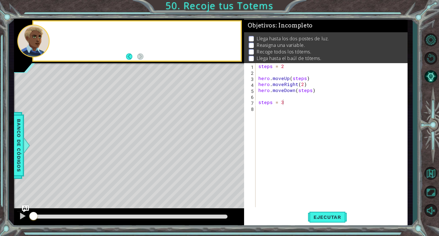
click at [56, 35] on div at bounding box center [145, 41] width 190 height 14
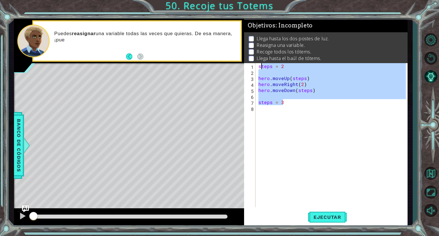
drag, startPoint x: 283, startPoint y: 97, endPoint x: 261, endPoint y: 65, distance: 38.7
click at [261, 65] on div "steps = 2 hero . moveUp ( steps ) hero . moveRight ( 2 ) hero . moveDown ( step…" at bounding box center [332, 141] width 151 height 156
paste textarea "hero.moveDown(steps)"
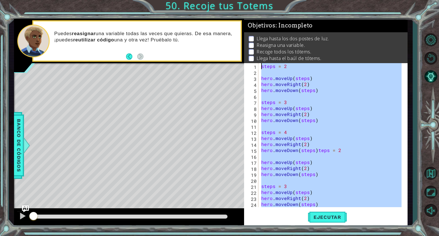
drag, startPoint x: 321, startPoint y: 202, endPoint x: 245, endPoint y: 27, distance: 190.3
click at [245, 27] on div "Objetivos : Incompleto Llega hasta los dos postes de luz. Reasigna una variable…" at bounding box center [325, 123] width 163 height 208
paste textarea "hero.moveDown(steps)"
type textarea "hero.moveDown(steps)"
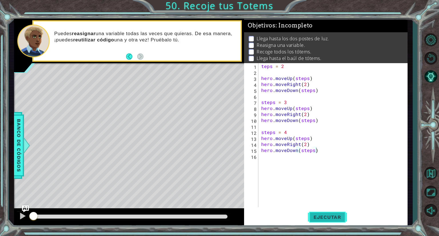
click at [333, 215] on span "Ejecutar" at bounding box center [327, 217] width 39 height 6
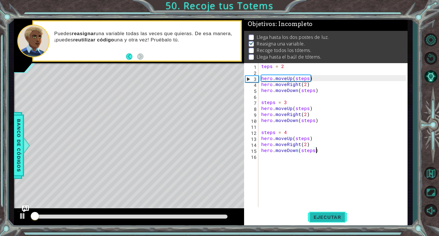
scroll to position [4, 0]
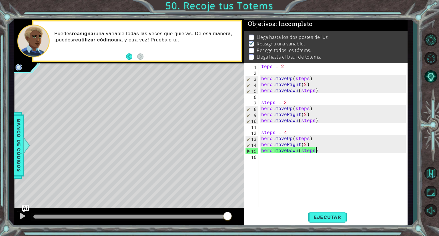
drag, startPoint x: 224, startPoint y: 215, endPoint x: 233, endPoint y: 217, distance: 9.3
click at [233, 217] on div at bounding box center [129, 217] width 230 height 18
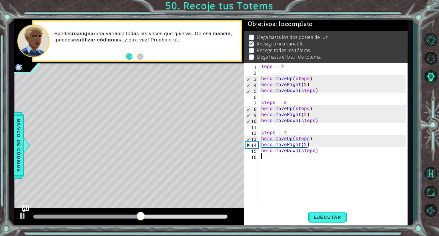
click at [387, 163] on div "teps = 2 hero . moveUp ( steps ) hero . moveRight ( 2 ) hero . moveDown ( steps…" at bounding box center [334, 141] width 149 height 156
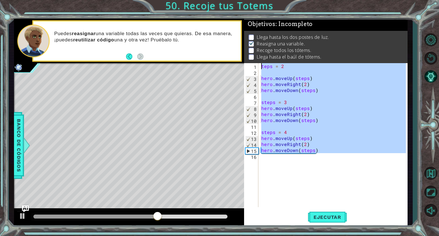
drag, startPoint x: 328, startPoint y: 153, endPoint x: 254, endPoint y: 48, distance: 129.1
click at [254, 48] on div "Objetivos : Incompleto Llega hasta los dos postes de luz. Reasigna una variable…" at bounding box center [325, 123] width 163 height 208
paste textarea "hero.moveDown(1)"
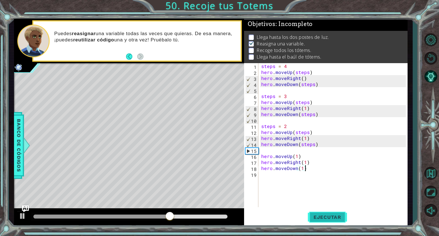
click at [336, 216] on span "Ejecutar" at bounding box center [327, 217] width 39 height 6
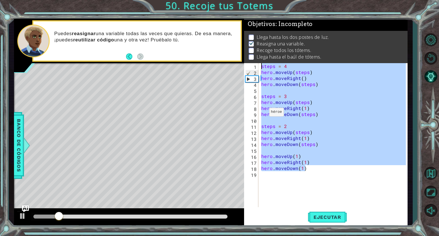
drag, startPoint x: 313, startPoint y: 171, endPoint x: 253, endPoint y: 54, distance: 131.0
click at [253, 54] on div "Objetivos : Incompleto Llega hasta los dos postes de luz. Reasigna una variable…" at bounding box center [325, 123] width 163 height 208
type textarea "steps = 4 hero.moveUp(steps)"
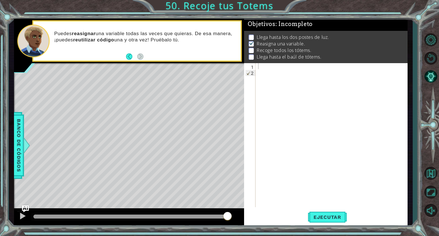
click at [398, 104] on div at bounding box center [332, 141] width 151 height 156
click at [258, 65] on div at bounding box center [332, 141] width 151 height 156
paste textarea "hero.moveDown(steps)"
type textarea "hero.moveDown(steps)"
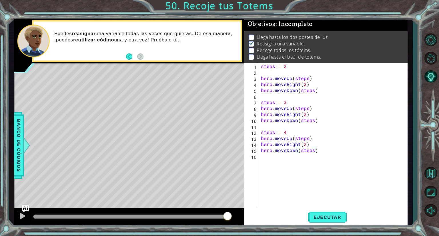
click at [315, 208] on div "hero.moveDown(steps) 1 2 3 4 5 6 7 8 9 10 11 12 13 14 15 16 steps = 2 hero . mo…" at bounding box center [325, 144] width 163 height 163
click at [312, 215] on span "Ejecutar" at bounding box center [327, 217] width 39 height 6
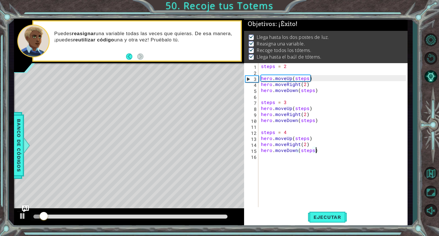
click at [225, 217] on div at bounding box center [130, 217] width 194 height 4
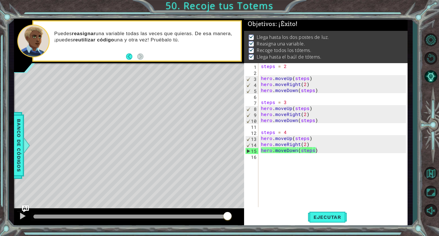
drag, startPoint x: 223, startPoint y: 214, endPoint x: 242, endPoint y: 219, distance: 20.4
click at [242, 219] on body "1 ההההההההההההההההההההההההההההההההההההההההההההההההההההההההההההההההההההההההההההה…" at bounding box center [219, 118] width 439 height 236
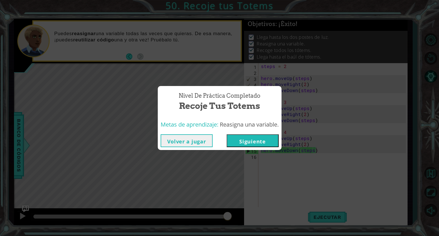
click at [255, 142] on button "Siguiente" at bounding box center [253, 140] width 52 height 13
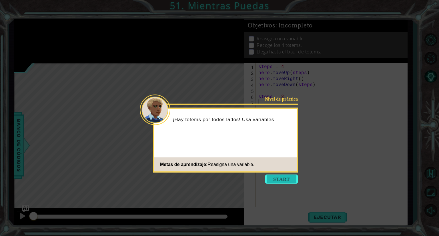
click at [284, 181] on button "Start" at bounding box center [281, 179] width 33 height 9
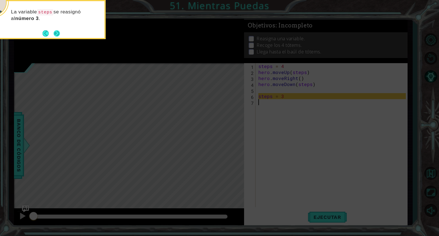
click at [57, 30] on button "Next" at bounding box center [56, 33] width 6 height 6
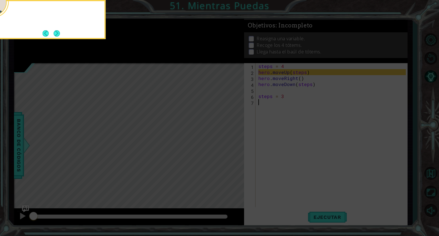
click at [57, 28] on div at bounding box center [48, 19] width 114 height 39
click at [57, 28] on div "Puede" at bounding box center [48, 19] width 114 height 39
click at [56, 30] on button "Next" at bounding box center [57, 33] width 6 height 6
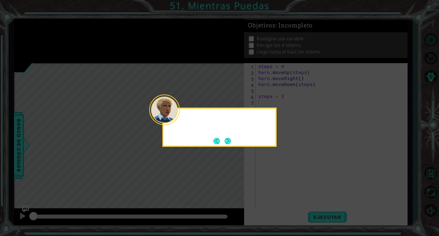
click at [56, 30] on icon at bounding box center [219, 118] width 439 height 236
click at [225, 139] on button "Next" at bounding box center [228, 141] width 7 height 7
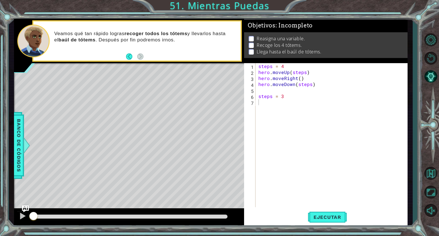
click at [398, 109] on div "steps = 4 hero . moveUp ( steps ) hero . moveRight ( ) hero . moveDown ( steps …" at bounding box center [332, 141] width 151 height 156
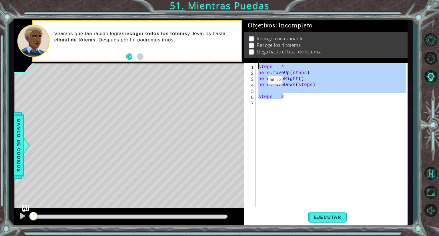
drag, startPoint x: 284, startPoint y: 94, endPoint x: 249, endPoint y: 64, distance: 46.2
click at [249, 64] on div "1 2 3 4 5 6 7 steps = 4 hero . moveUp ( steps ) hero . moveRight ( ) hero . mov…" at bounding box center [325, 135] width 162 height 144
paste textarea "hero.moveDown(1"
type textarea "hero.moveDown(1)"
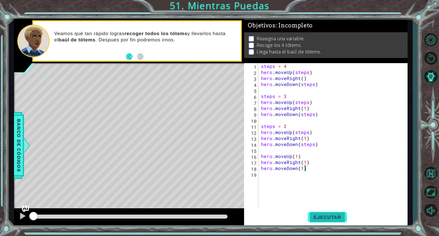
click at [322, 215] on span "Ejecutar" at bounding box center [327, 217] width 39 height 6
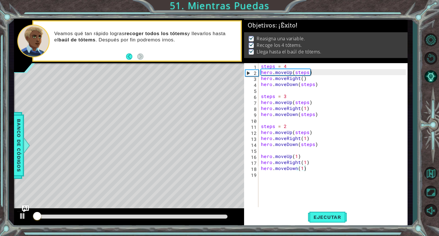
drag, startPoint x: 215, startPoint y: 213, endPoint x: 227, endPoint y: 217, distance: 13.1
click at [227, 217] on div at bounding box center [130, 217] width 199 height 8
click at [227, 217] on div at bounding box center [130, 217] width 194 height 4
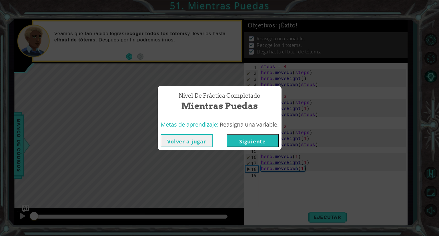
click at [257, 140] on button "Siguiente" at bounding box center [253, 140] width 52 height 13
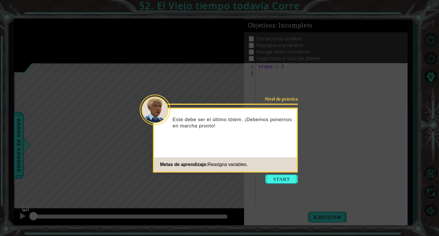
click at [381, 121] on icon at bounding box center [219, 118] width 439 height 236
click at [289, 179] on button "Start" at bounding box center [281, 179] width 33 height 9
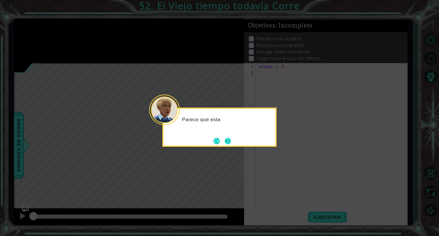
click at [226, 140] on button "Next" at bounding box center [228, 141] width 6 height 6
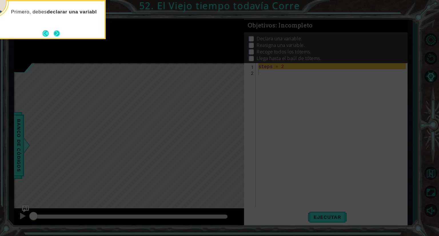
click at [58, 31] on button "Next" at bounding box center [56, 33] width 7 height 7
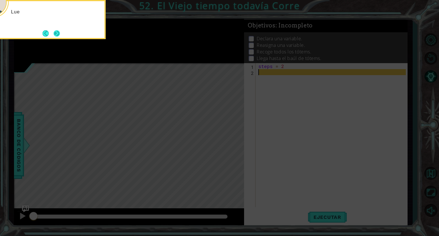
click at [57, 34] on button "Next" at bounding box center [56, 33] width 6 height 6
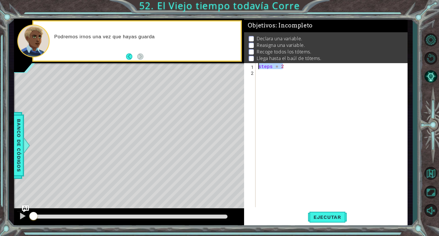
drag, startPoint x: 294, startPoint y: 68, endPoint x: 239, endPoint y: 62, distance: 54.8
click at [239, 62] on div "1 ההההההההההההההההההההההההההההההההההההההההההההההההההההההההההההההההההההההההההההה…" at bounding box center [210, 123] width 393 height 208
paste textarea "hero.moveLeft(steps)"
type textarea "hero.moveLeft(steps)"
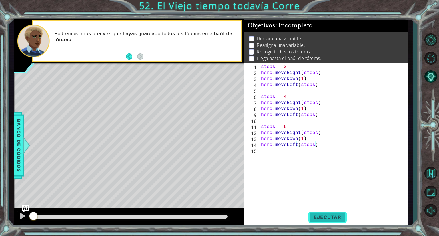
click at [319, 221] on button "Ejecutar" at bounding box center [327, 217] width 39 height 16
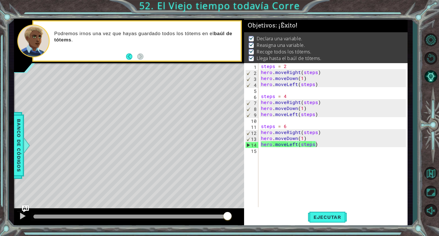
drag, startPoint x: 225, startPoint y: 217, endPoint x: 238, endPoint y: 217, distance: 12.9
click at [238, 217] on body "1 ההההההההההההההההההההההההההההההההההההההההההההההההההההההההההההההההההההההההההההה…" at bounding box center [219, 118] width 439 height 236
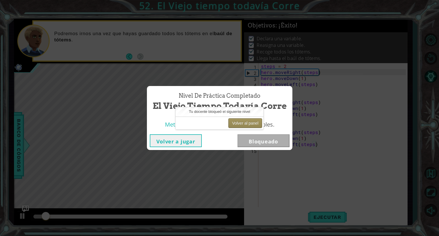
click at [245, 125] on button "Volver al panel" at bounding box center [245, 123] width 34 height 10
click at [244, 125] on button "Volver al panel" at bounding box center [245, 123] width 34 height 10
click at [248, 122] on button "Volver al panel" at bounding box center [245, 123] width 34 height 10
click at [191, 139] on button "Volver a jugar" at bounding box center [176, 140] width 52 height 13
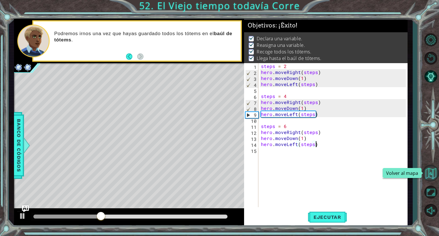
click at [431, 176] on button "Volver al mapa" at bounding box center [430, 173] width 17 height 17
